Goal: Task Accomplishment & Management: Manage account settings

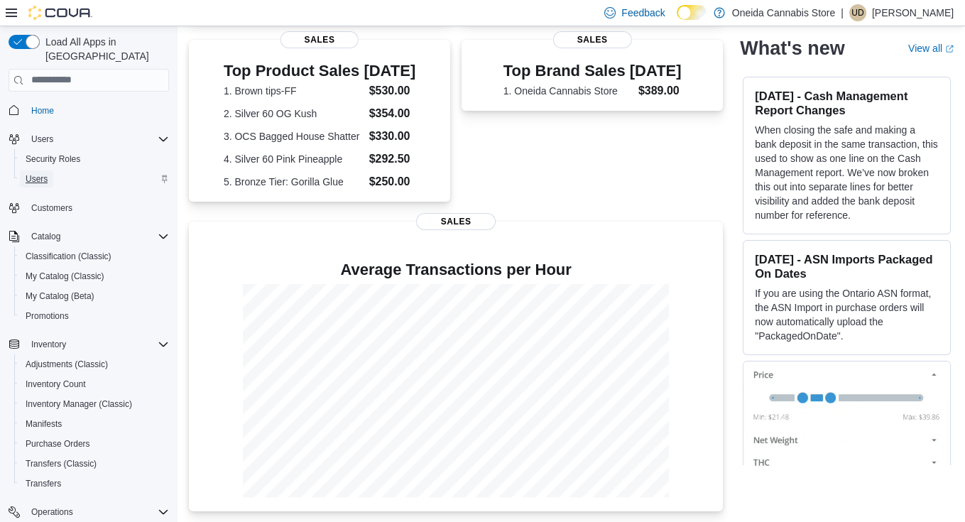
click at [38, 173] on span "Users" at bounding box center [37, 178] width 22 height 11
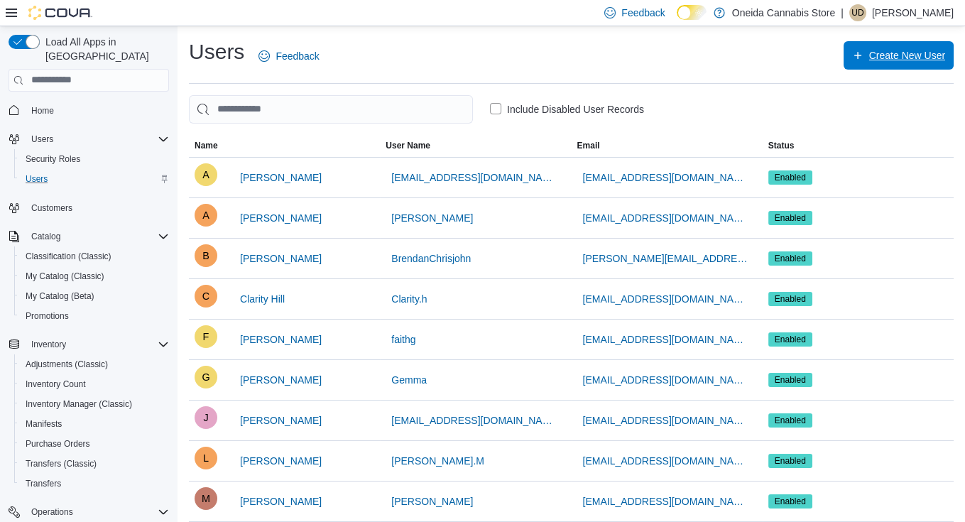
click at [904, 53] on span "Create New User" at bounding box center [907, 55] width 76 height 14
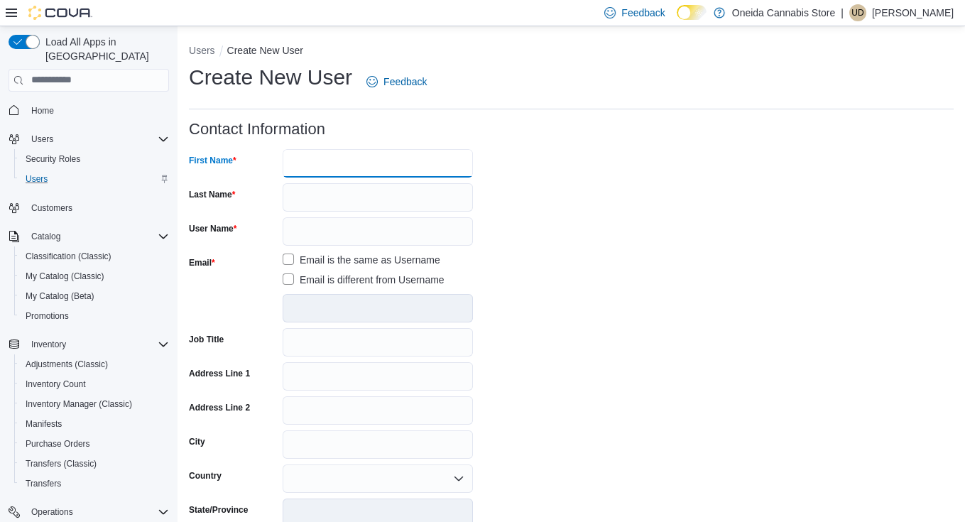
click at [297, 166] on input "First Name" at bounding box center [378, 163] width 190 height 28
type input "*****"
click at [296, 200] on input "Last Name" at bounding box center [378, 197] width 190 height 28
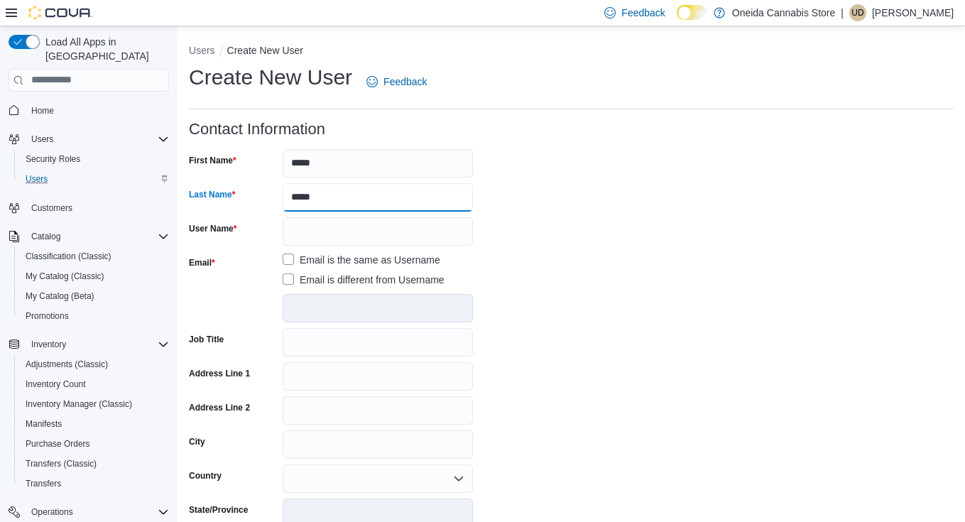
type input "*****"
click at [297, 236] on input "User Name" at bounding box center [378, 231] width 190 height 28
type input "*"
click at [352, 244] on input "******" at bounding box center [378, 231] width 190 height 28
type input "*"
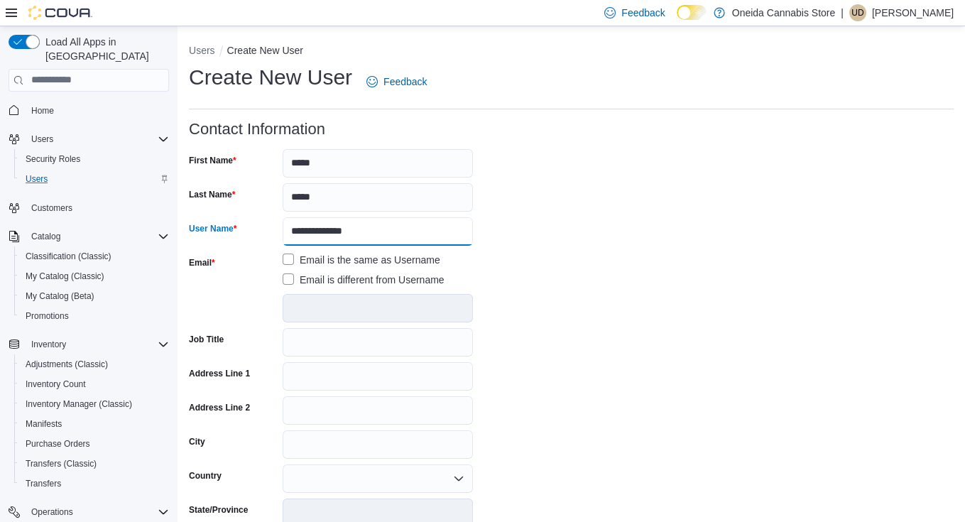
type input "**********"
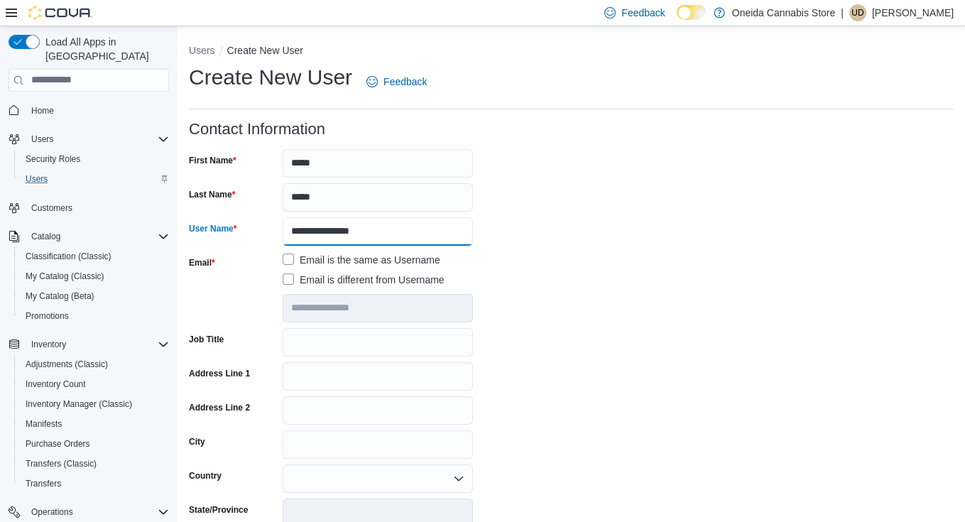
type input "**********"
click at [319, 346] on input "Job Title" at bounding box center [378, 342] width 190 height 28
type input "**********"
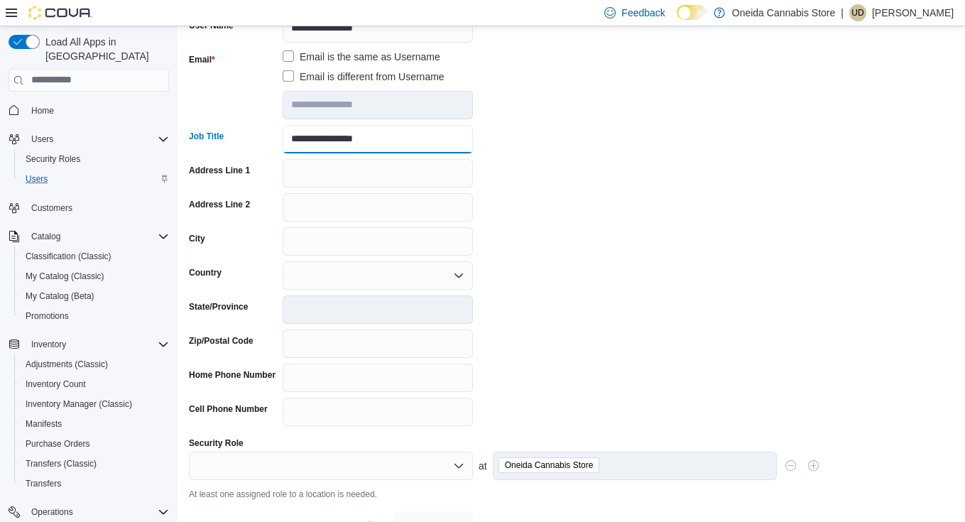
scroll to position [231, 0]
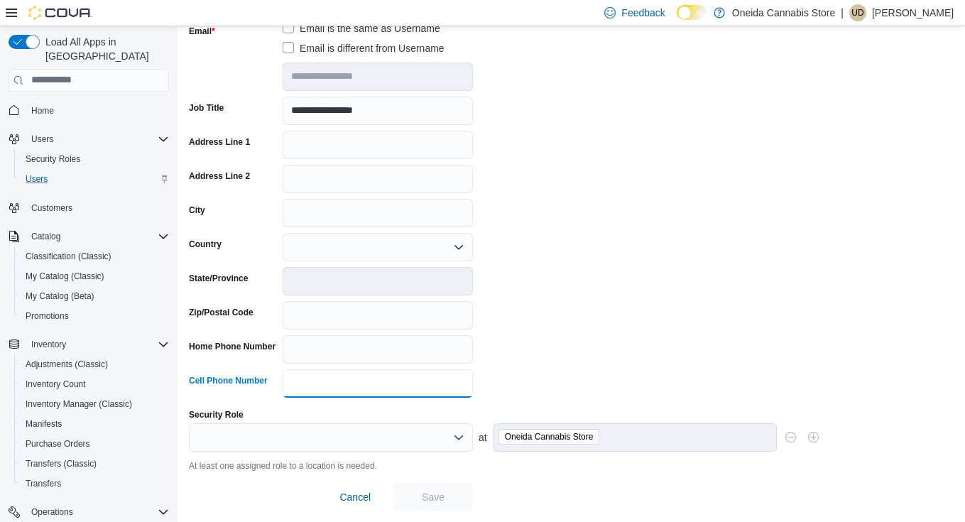
click at [302, 382] on input "Cell Phone Number" at bounding box center [378, 383] width 190 height 28
type input "**********"
click at [460, 434] on icon "Open list of options" at bounding box center [458, 437] width 11 height 11
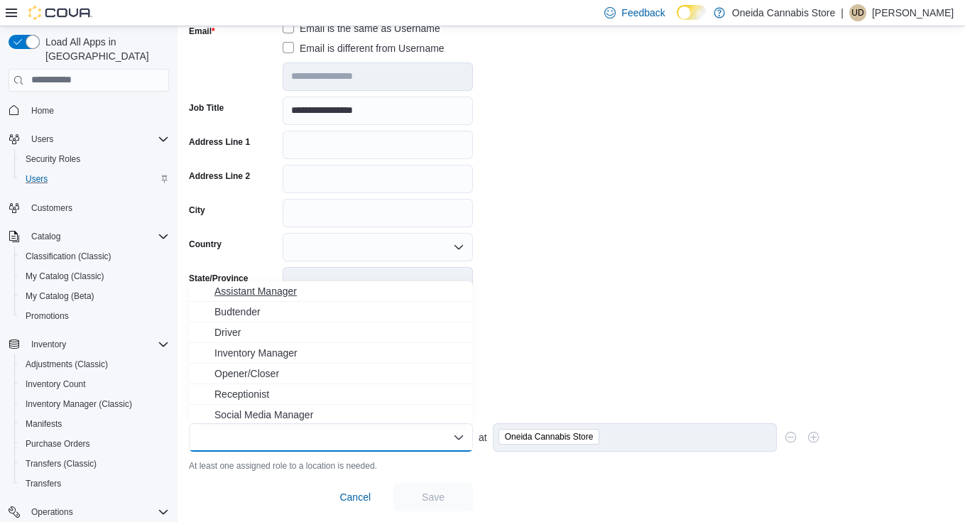
click at [284, 295] on span "Assistant Manager" at bounding box center [339, 291] width 250 height 14
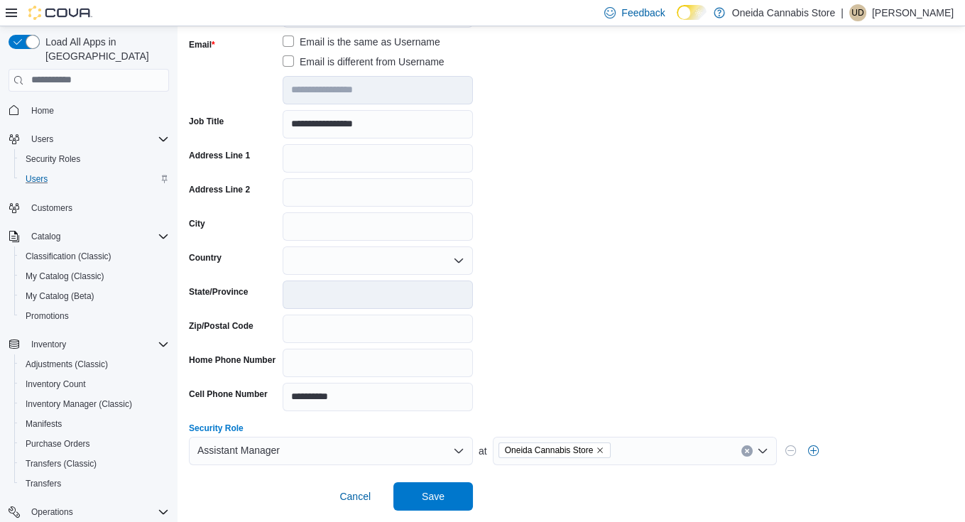
scroll to position [217, 0]
click at [464, 450] on div "Assistant Manager" at bounding box center [331, 451] width 284 height 28
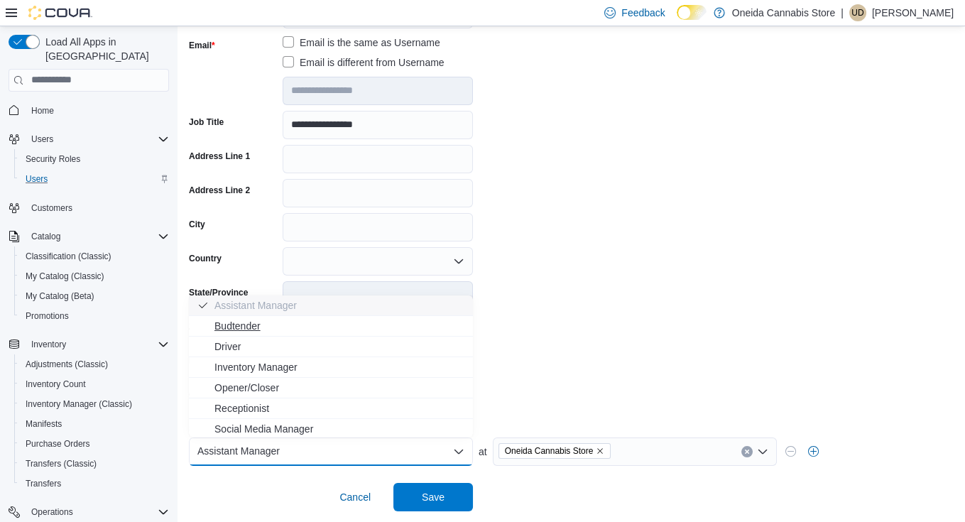
click at [235, 329] on span "Budtender" at bounding box center [339, 326] width 250 height 14
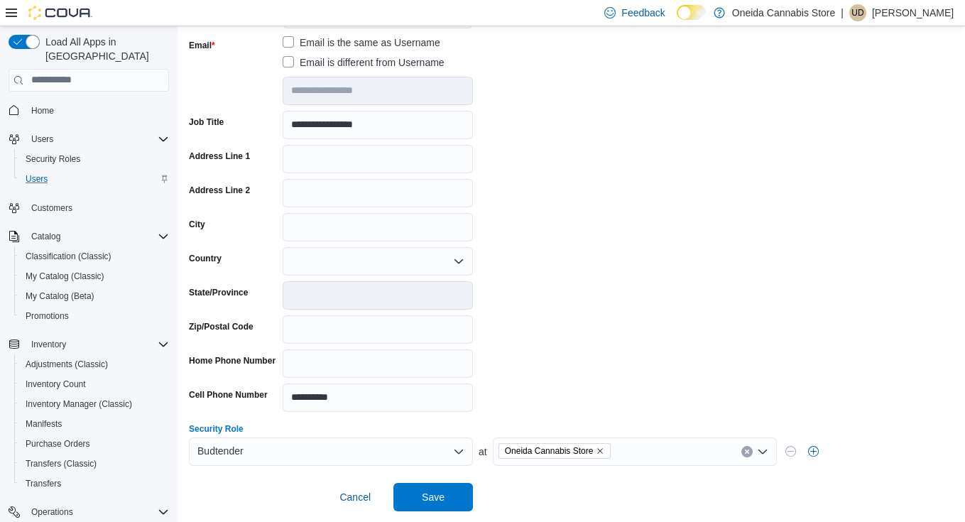
click at [462, 456] on div "Budtender" at bounding box center [331, 451] width 284 height 28
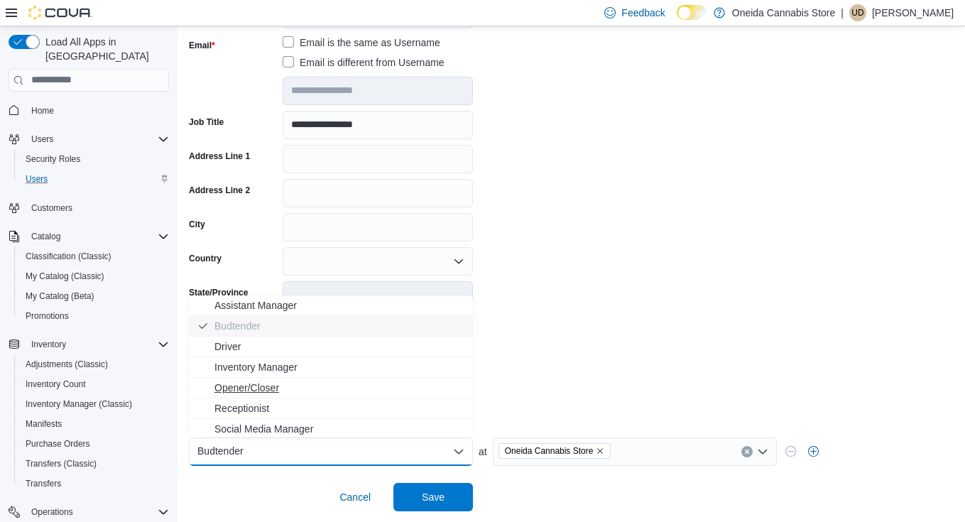
click at [267, 389] on span "Opener/Closer" at bounding box center [339, 388] width 250 height 14
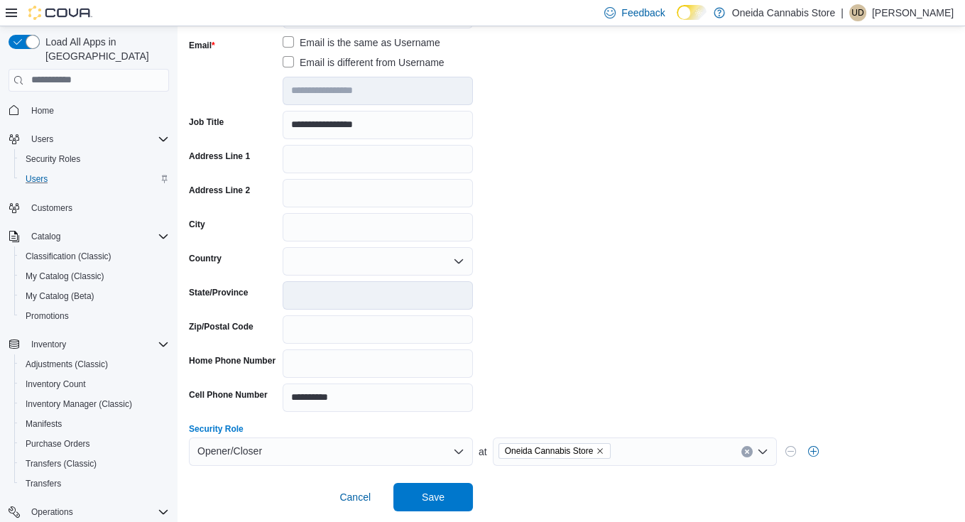
click at [459, 452] on icon "Open list of options" at bounding box center [458, 451] width 9 height 4
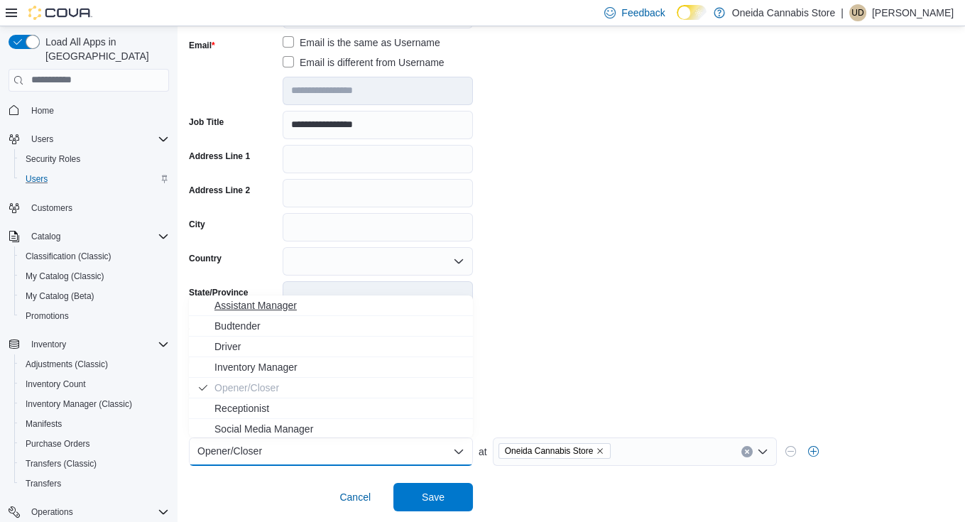
click at [270, 305] on span "Assistant Manager" at bounding box center [339, 305] width 250 height 14
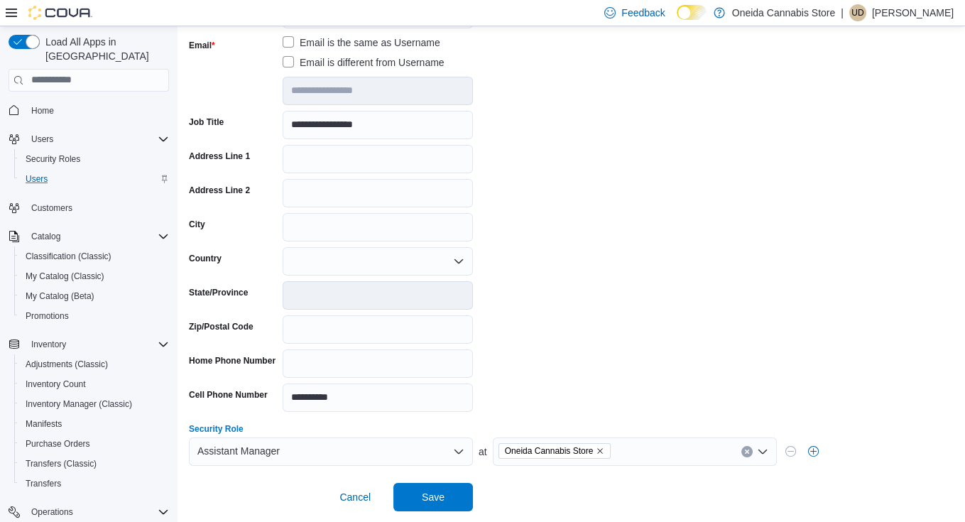
click at [762, 454] on icon "Open list of options" at bounding box center [762, 451] width 11 height 11
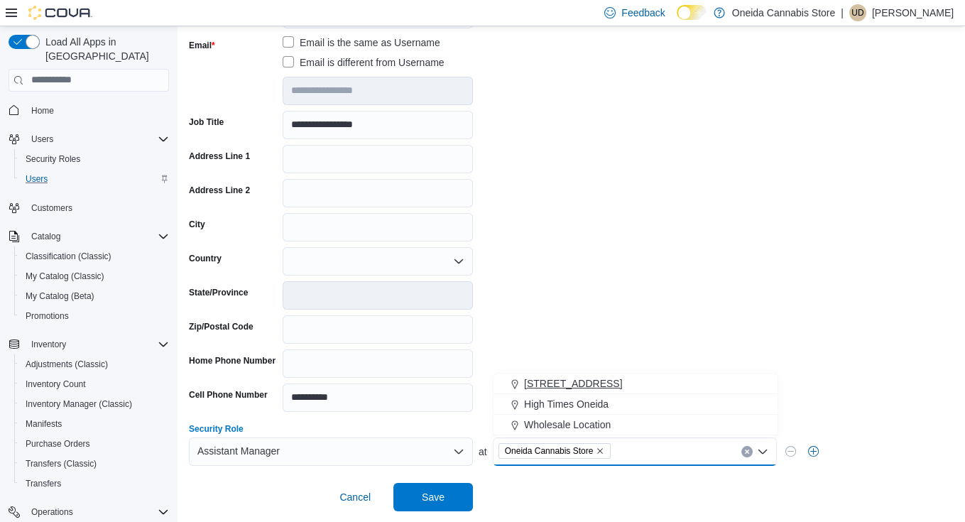
click at [586, 387] on span "[STREET_ADDRESS]" at bounding box center [573, 383] width 98 height 14
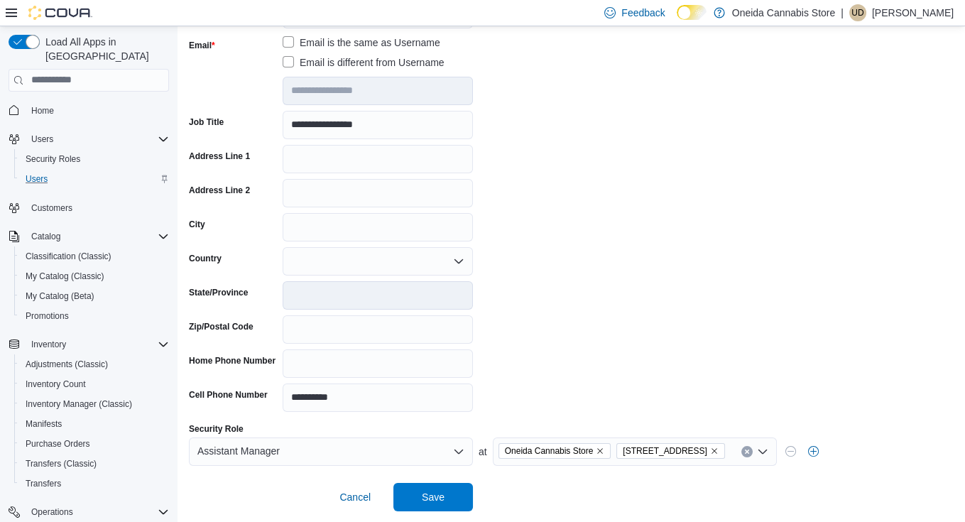
click at [828, 399] on form "**********" at bounding box center [571, 207] width 765 height 608
click at [817, 459] on button "button" at bounding box center [813, 450] width 17 height 17
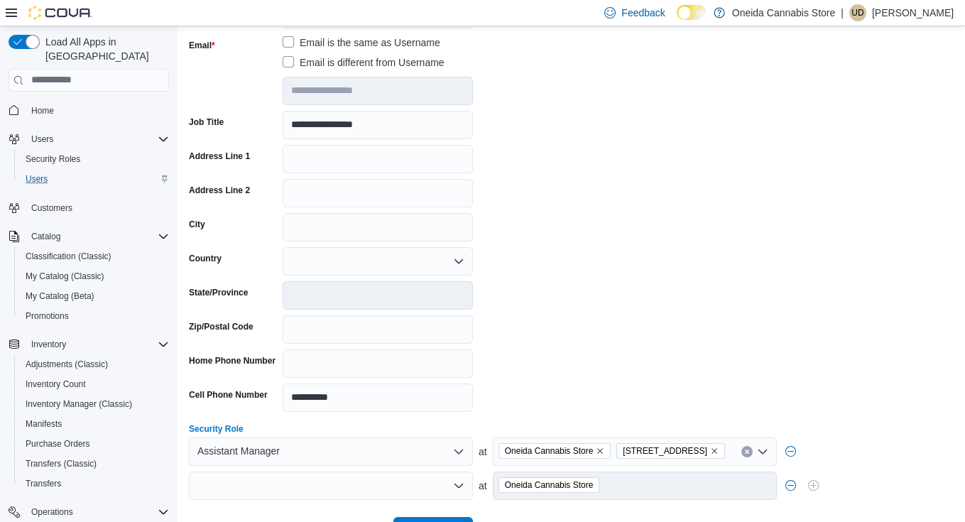
scroll to position [272, 0]
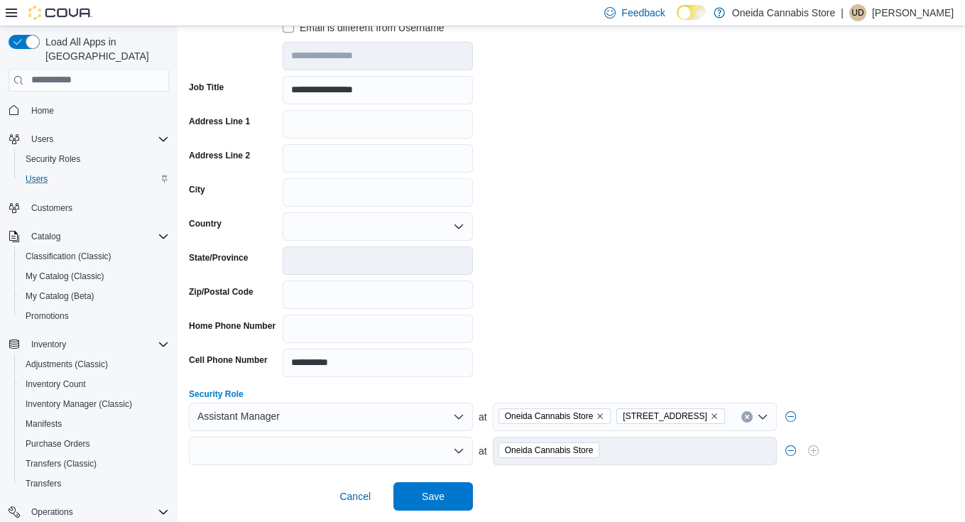
click at [460, 450] on icon "Open list of options" at bounding box center [458, 450] width 9 height 4
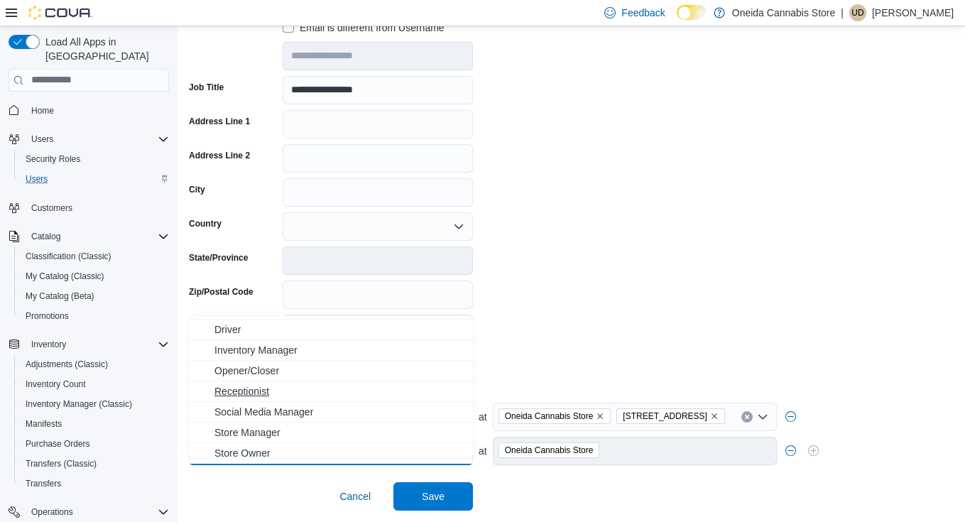
scroll to position [43, 0]
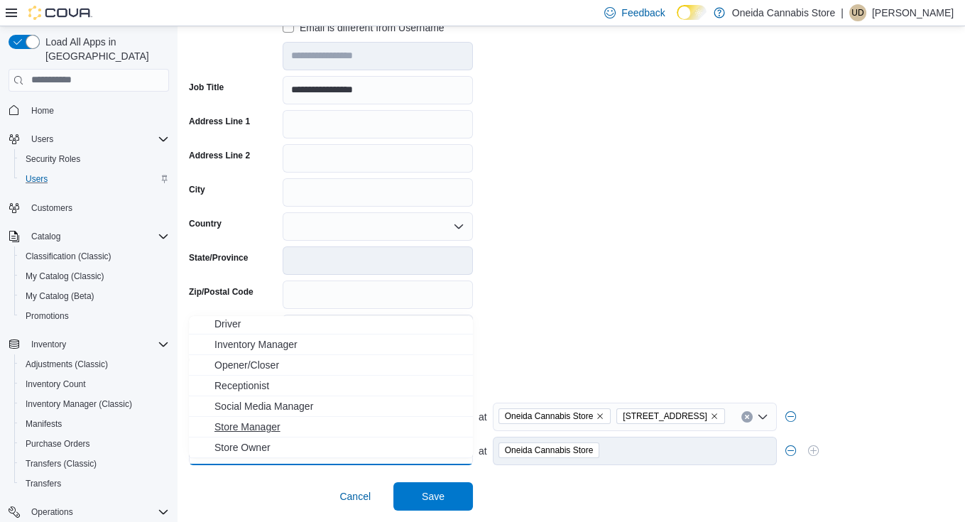
click at [255, 420] on span "Store Manager" at bounding box center [339, 427] width 250 height 14
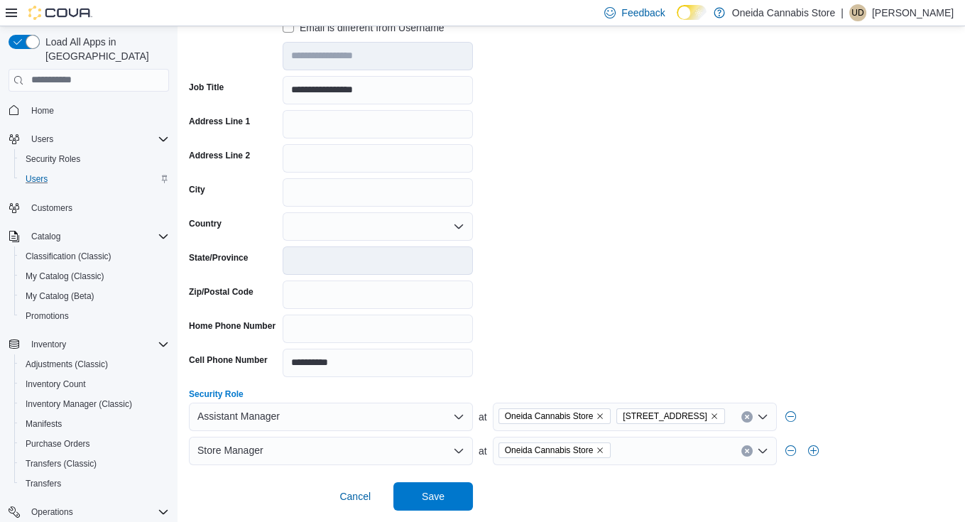
click at [767, 452] on icon "Open list of options" at bounding box center [762, 450] width 11 height 11
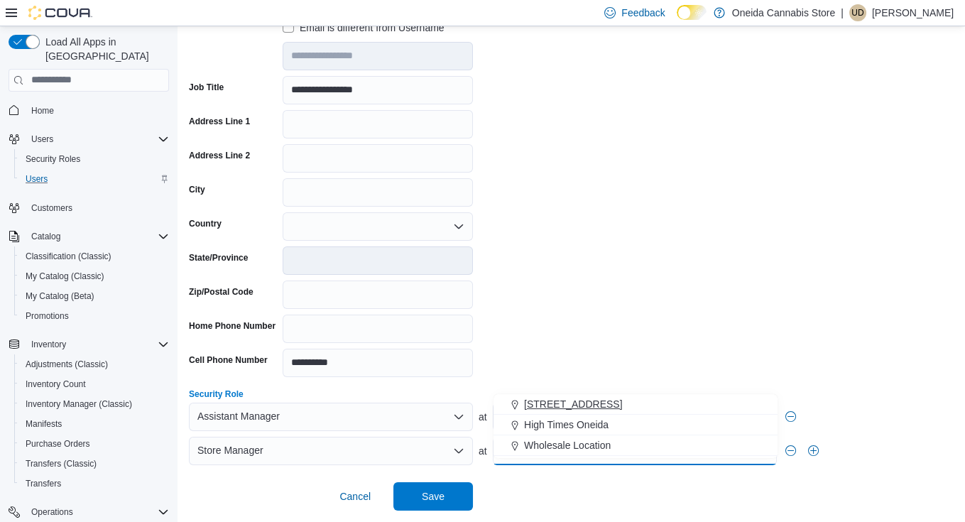
click at [586, 397] on span "[STREET_ADDRESS]" at bounding box center [573, 404] width 98 height 14
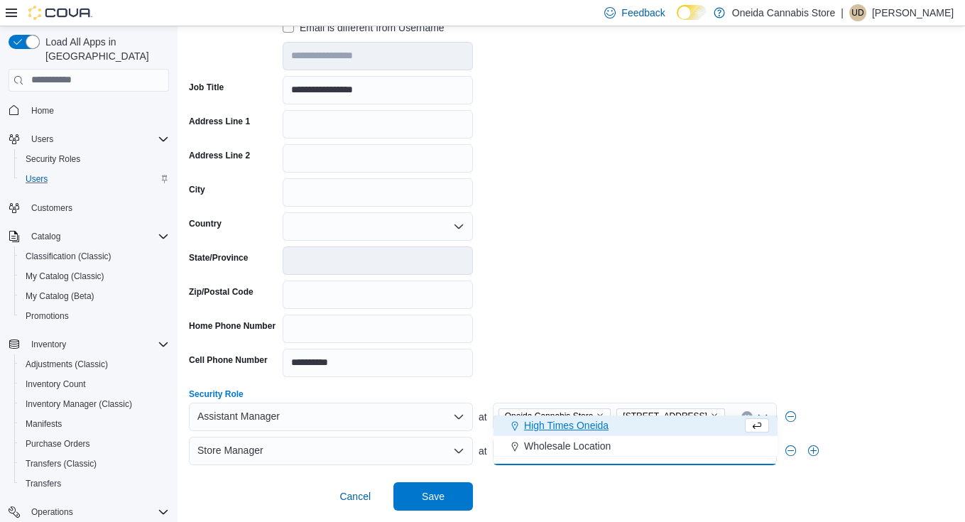
click at [762, 456] on icon "Close list of options" at bounding box center [762, 450] width 11 height 11
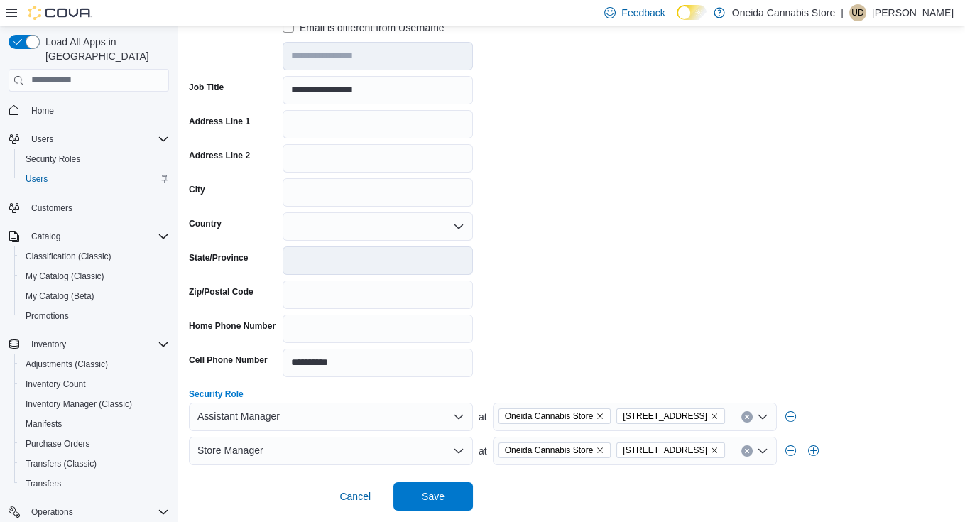
click at [762, 456] on icon "Open list of options" at bounding box center [762, 450] width 11 height 11
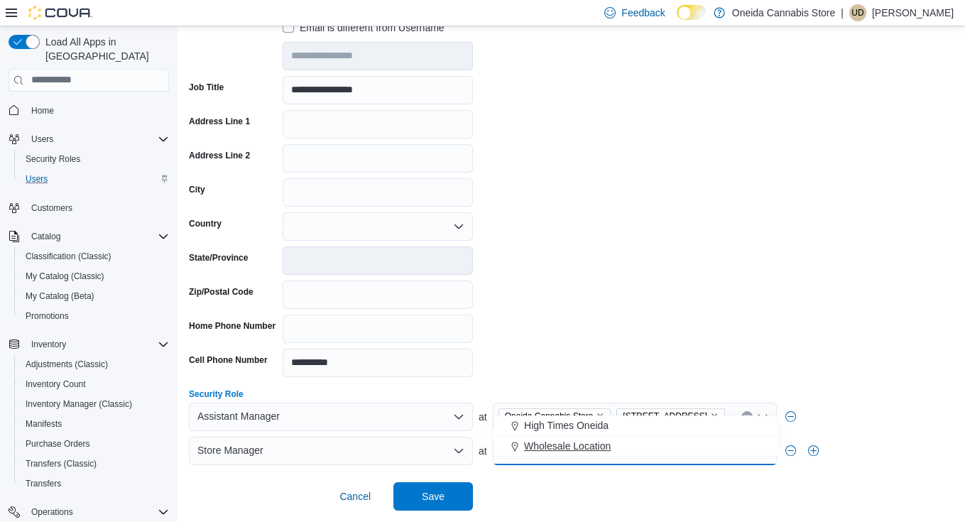
click at [569, 439] on span "Wholesale Location" at bounding box center [567, 446] width 87 height 14
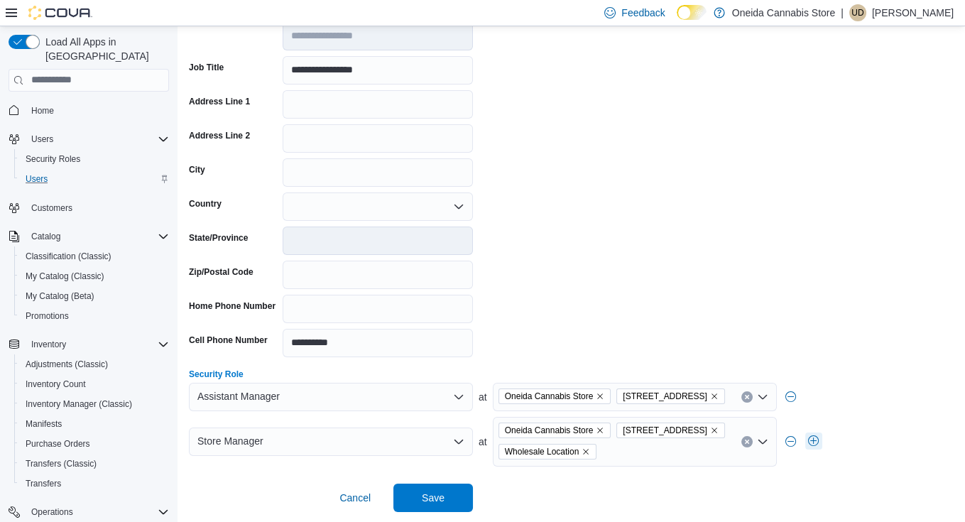
click at [814, 449] on button "button" at bounding box center [813, 440] width 17 height 17
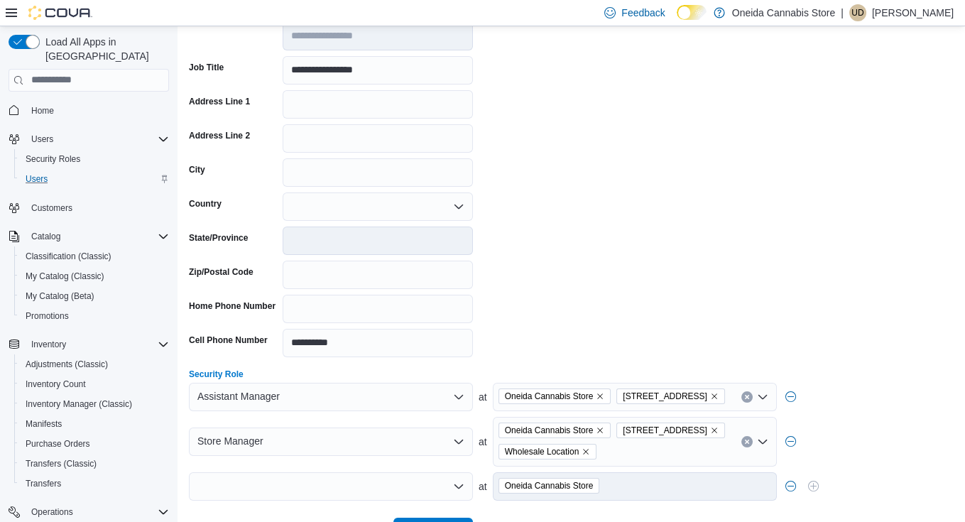
scroll to position [327, 0]
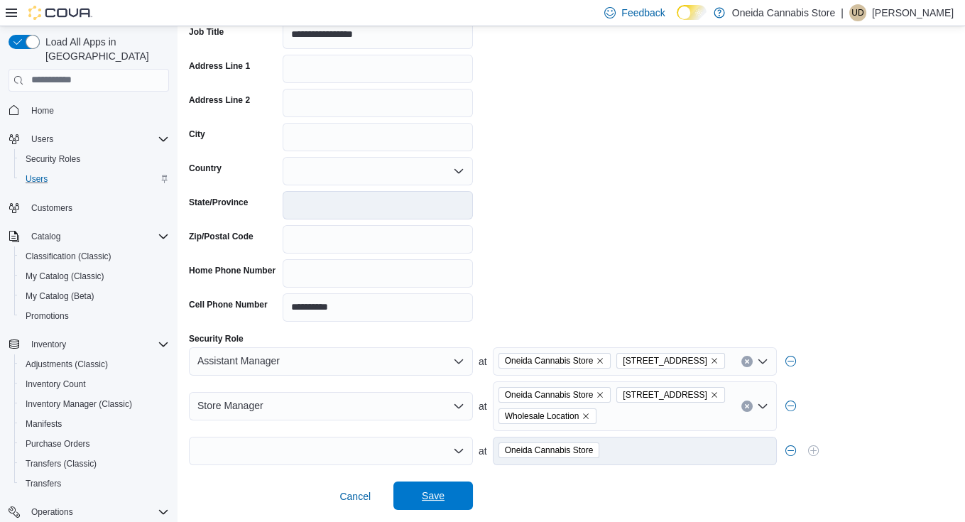
click at [434, 496] on span "Save" at bounding box center [433, 495] width 23 height 14
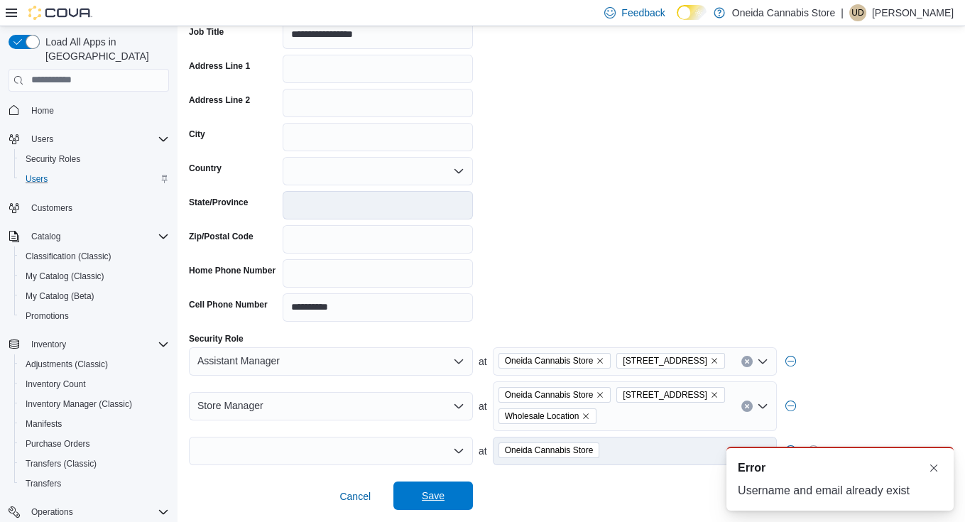
scroll to position [0, 0]
click at [933, 466] on button "Dismiss toast" at bounding box center [933, 467] width 17 height 17
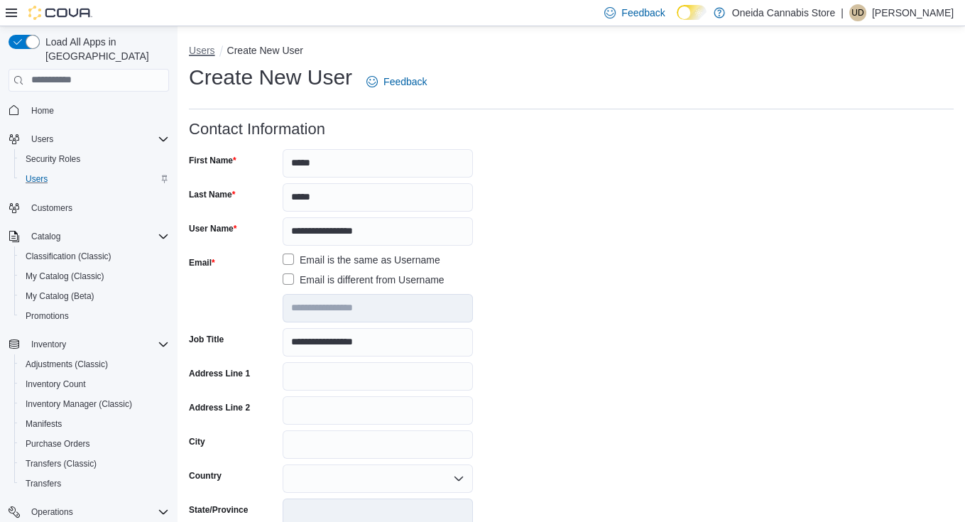
click at [194, 49] on button "Users" at bounding box center [202, 50] width 26 height 11
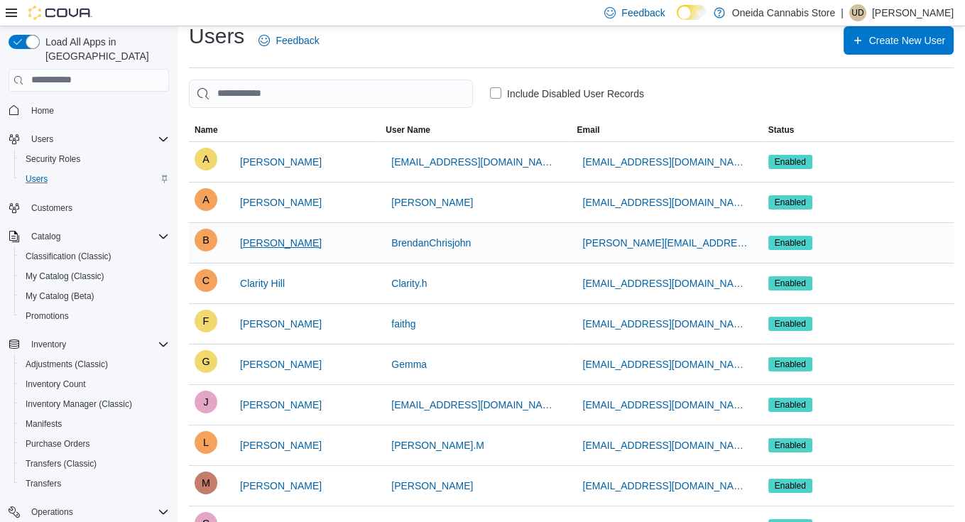
scroll to position [15, 0]
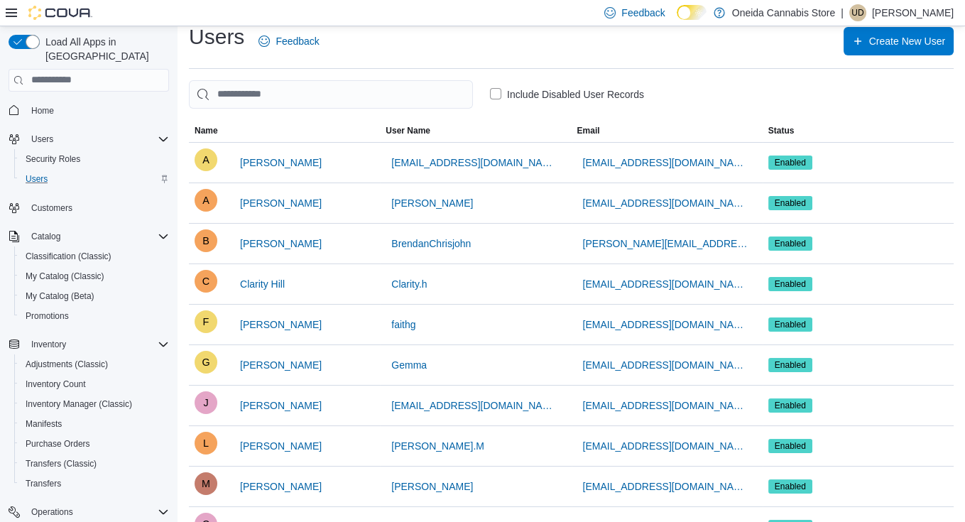
click at [496, 90] on label "Include Disabled User Records" at bounding box center [567, 94] width 154 height 17
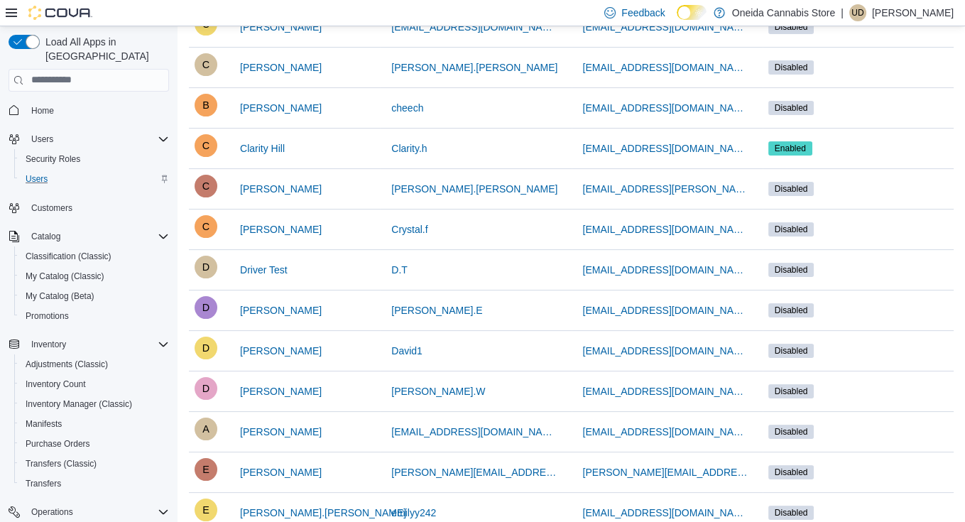
scroll to position [563, 0]
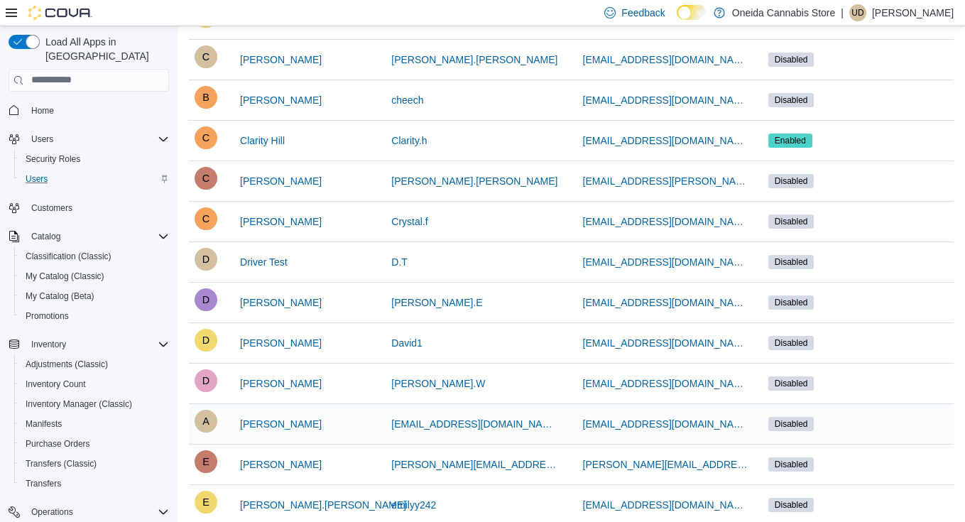
click at [795, 417] on span "Disabled" at bounding box center [791, 423] width 33 height 13
drag, startPoint x: 750, startPoint y: 420, endPoint x: 657, endPoint y: 420, distance: 93.0
click at [657, 420] on div "[EMAIL_ADDRESS][DOMAIN_NAME]" at bounding box center [666, 424] width 191 height 40
click at [274, 420] on span "[PERSON_NAME]" at bounding box center [281, 424] width 82 height 14
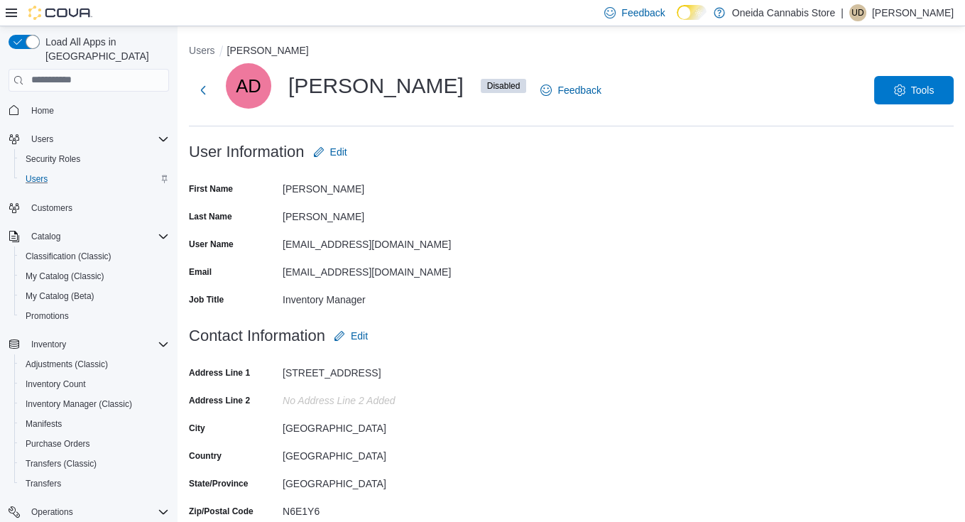
click at [561, 359] on div at bounding box center [571, 355] width 765 height 11
click at [487, 85] on span "Disabled" at bounding box center [503, 86] width 33 height 13
click at [906, 84] on span "Tools" at bounding box center [913, 89] width 62 height 28
click at [905, 123] on span "Enable User" at bounding box center [911, 127] width 62 height 17
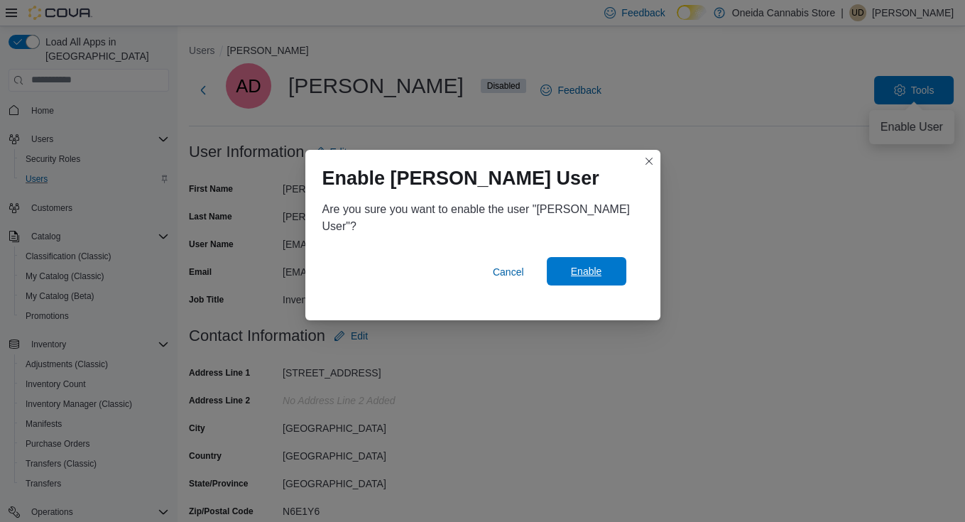
click at [592, 267] on span "Enable" at bounding box center [586, 271] width 31 height 14
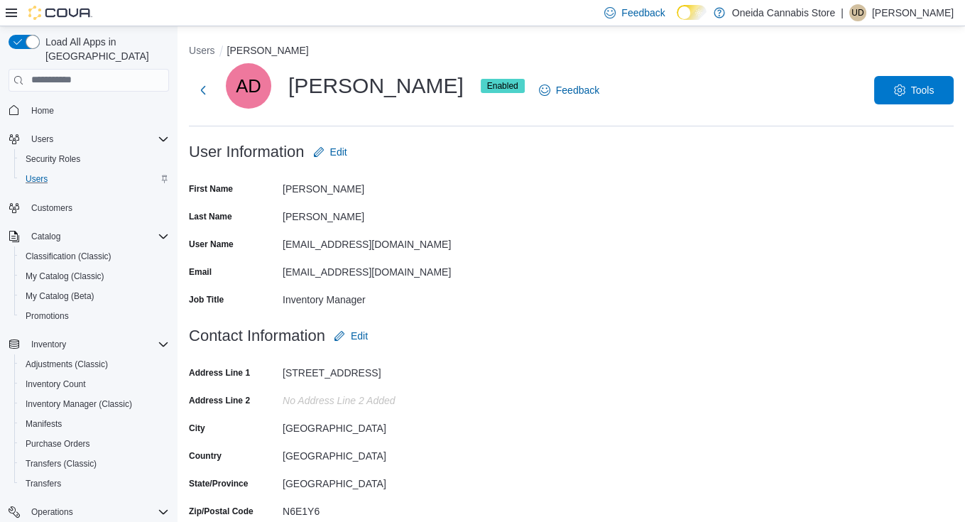
click at [811, 183] on form "User Information Edit First Name [PERSON_NAME] Last Name [PERSON_NAME] User Nam…" at bounding box center [571, 230] width 765 height 184
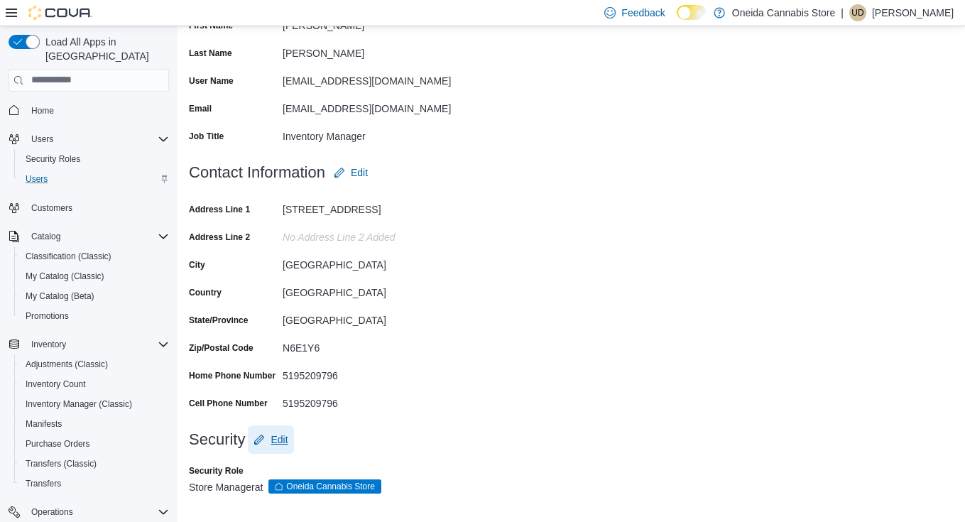
click at [283, 440] on span "Edit" at bounding box center [278, 439] width 17 height 14
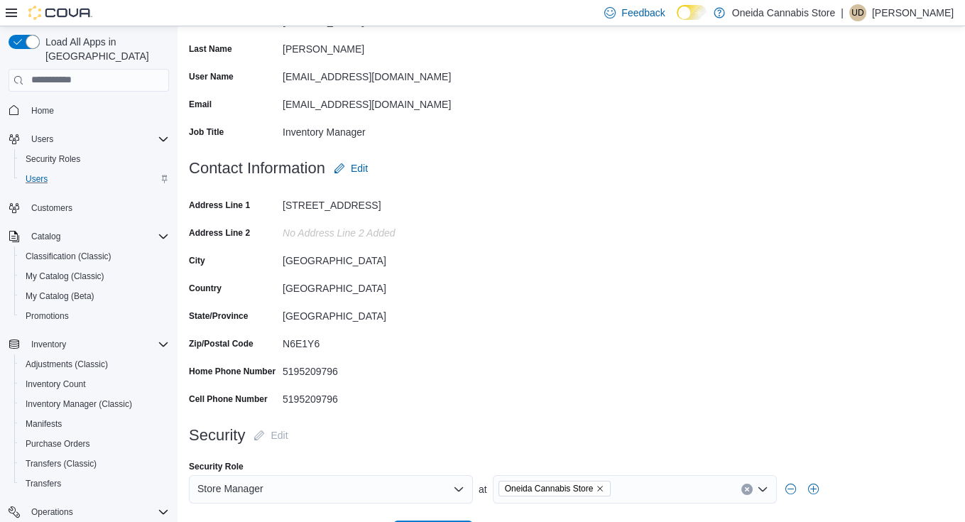
scroll to position [210, 0]
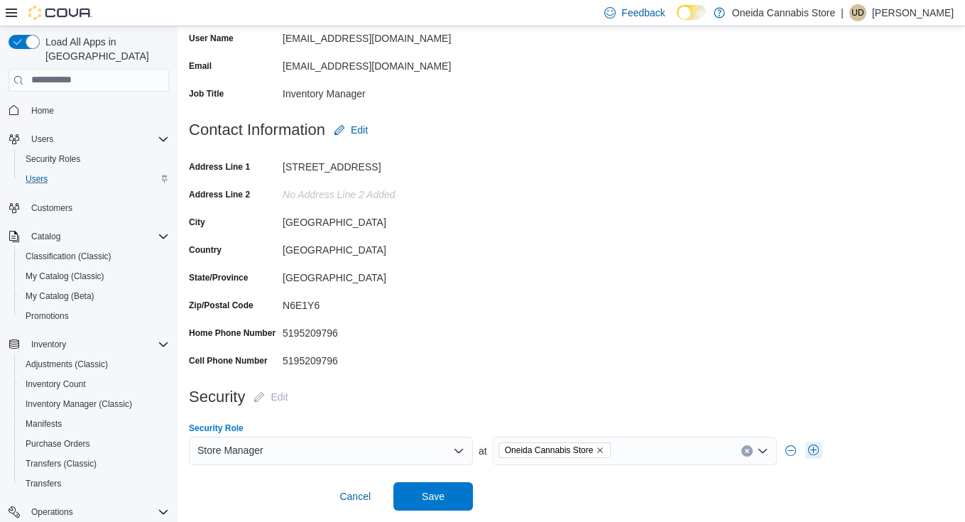
click at [816, 453] on button "button" at bounding box center [813, 450] width 17 height 17
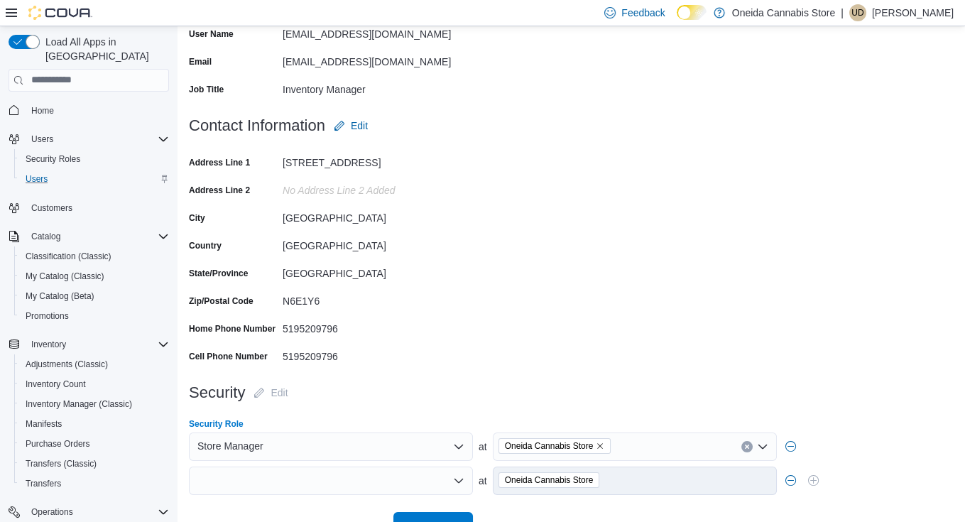
click at [461, 486] on icon "Open list of options" at bounding box center [458, 480] width 11 height 11
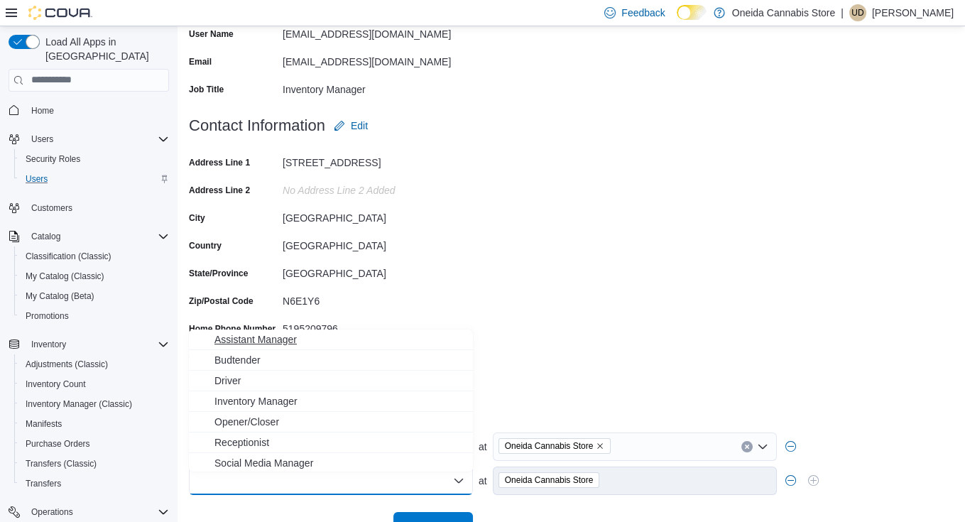
click at [288, 339] on span "Assistant Manager" at bounding box center [339, 339] width 250 height 14
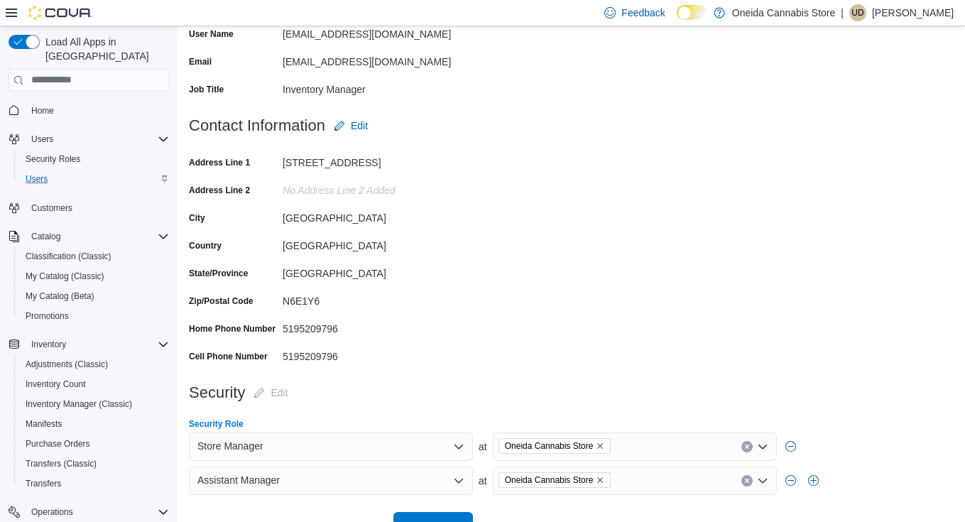
click at [762, 482] on icon "Open list of options" at bounding box center [761, 480] width 9 height 4
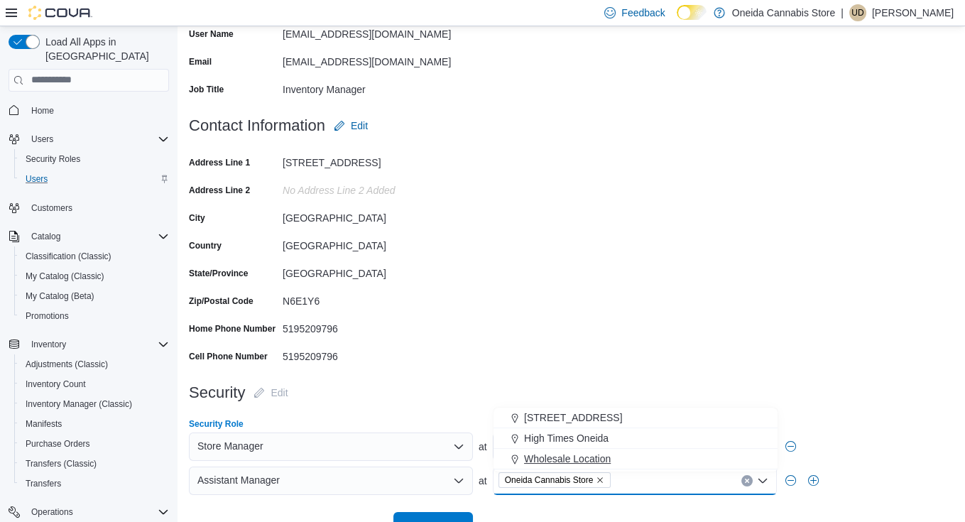
click at [590, 456] on span "Wholesale Location" at bounding box center [567, 459] width 87 height 14
click at [765, 482] on icon "Close list of options" at bounding box center [761, 480] width 9 height 4
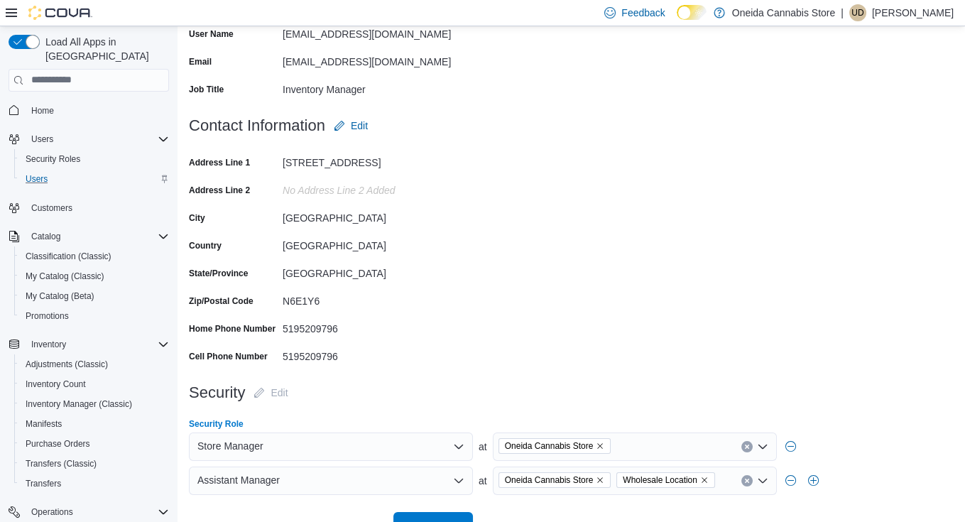
click at [762, 486] on icon "Open list of options" at bounding box center [762, 480] width 11 height 11
click at [566, 437] on span "[STREET_ADDRESS]" at bounding box center [573, 439] width 98 height 14
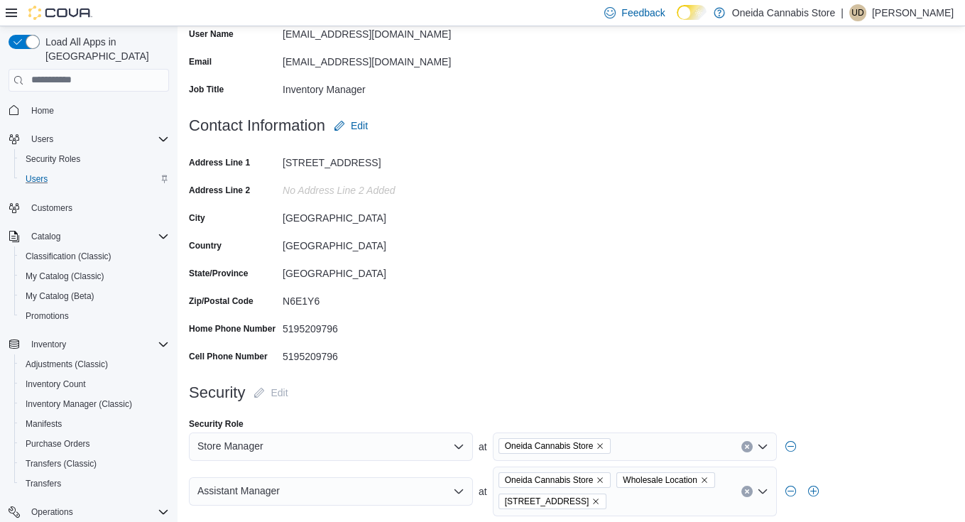
click at [892, 475] on div "Assistant Manager at [GEOGRAPHIC_DATA] Wholesale Location [STREET_ADDRESS]" at bounding box center [571, 491] width 765 height 50
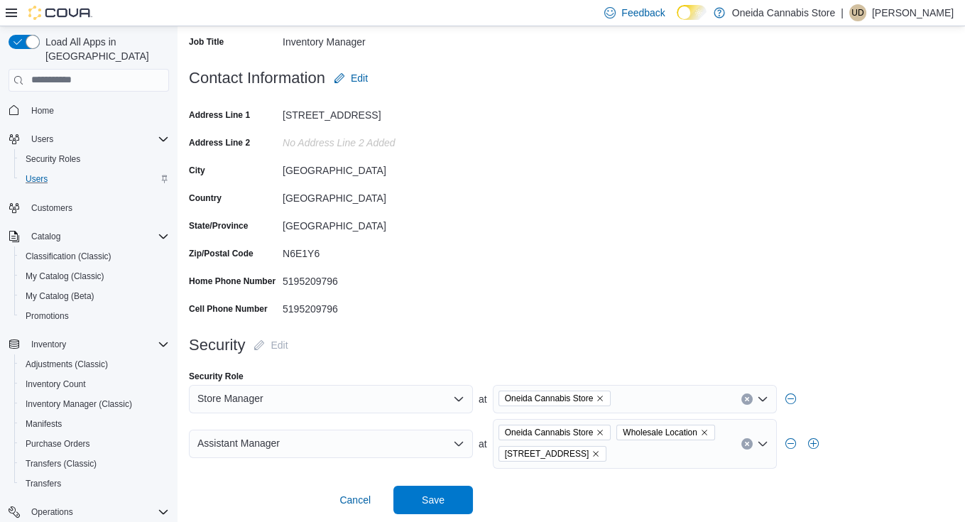
scroll to position [266, 0]
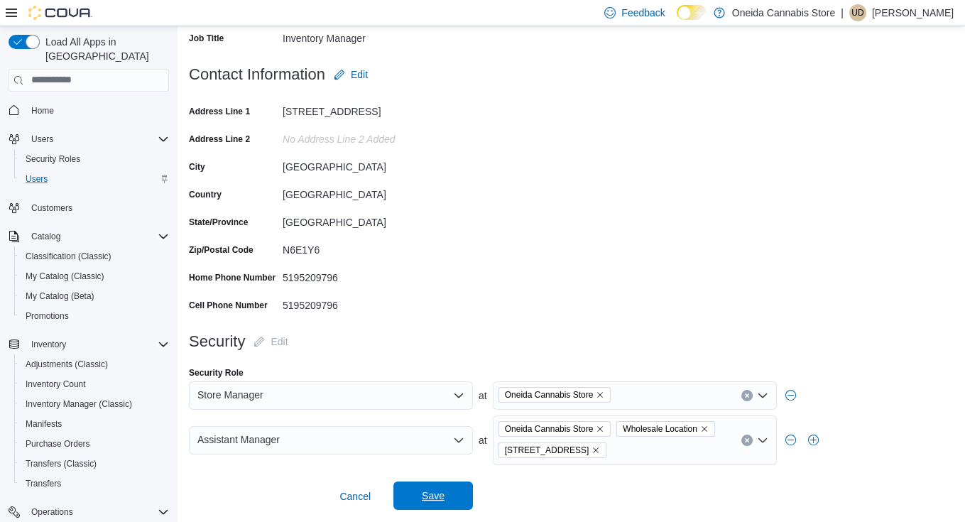
click at [447, 495] on span "Save" at bounding box center [433, 495] width 62 height 28
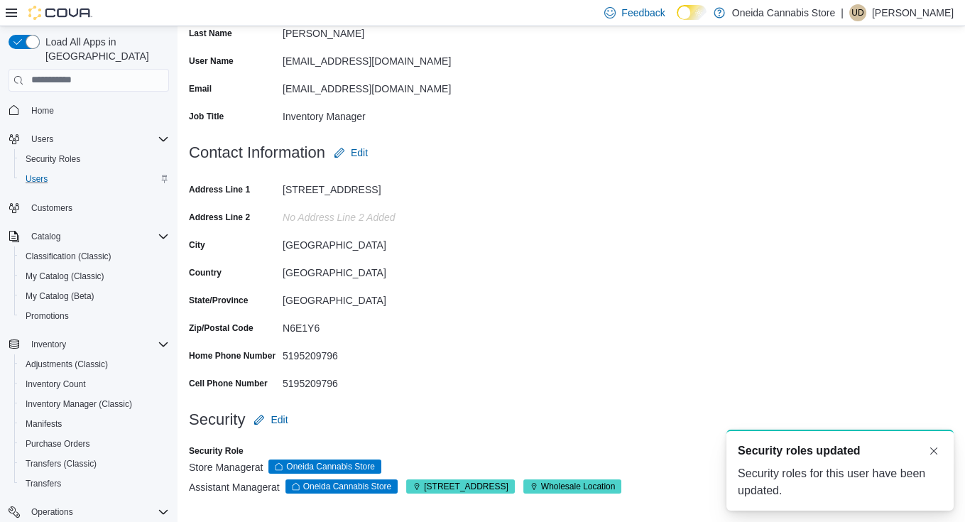
scroll to position [0, 0]
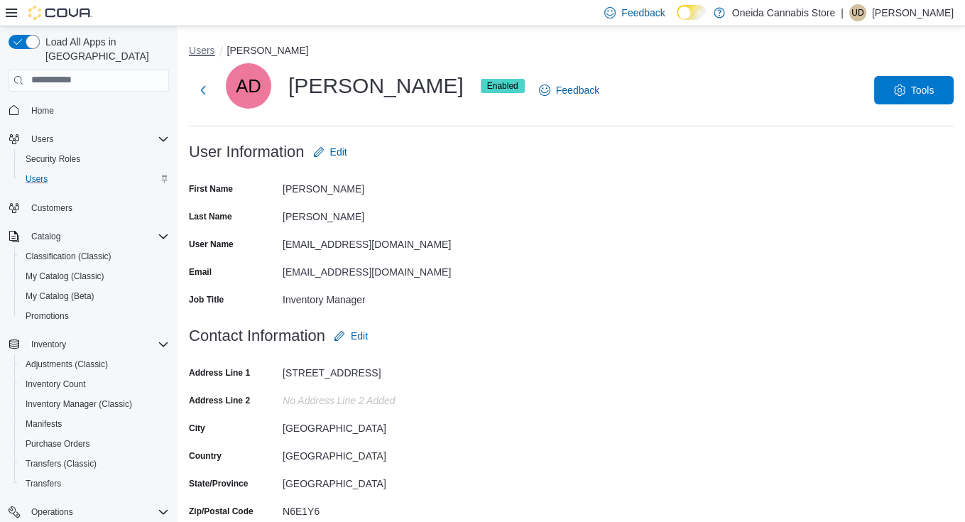
click at [196, 51] on button "Users" at bounding box center [202, 50] width 26 height 11
